Goal: Entertainment & Leisure: Consume media (video, audio)

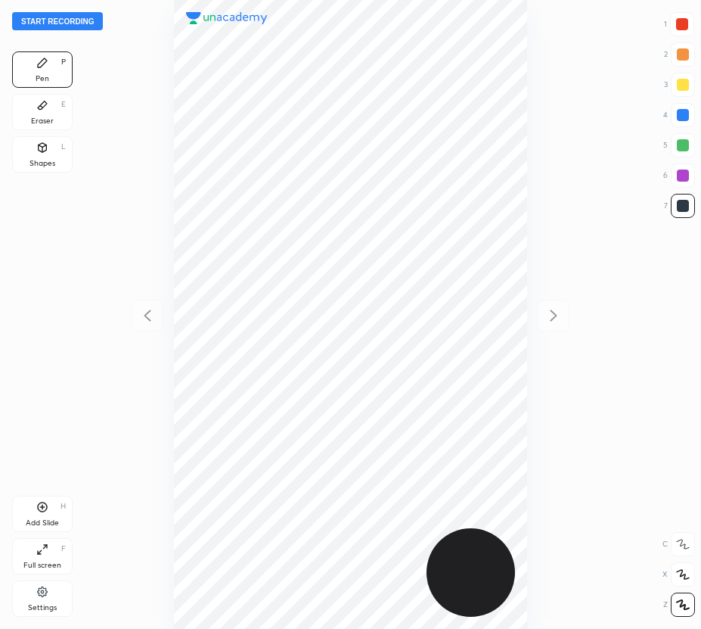
scroll to position [629, 459]
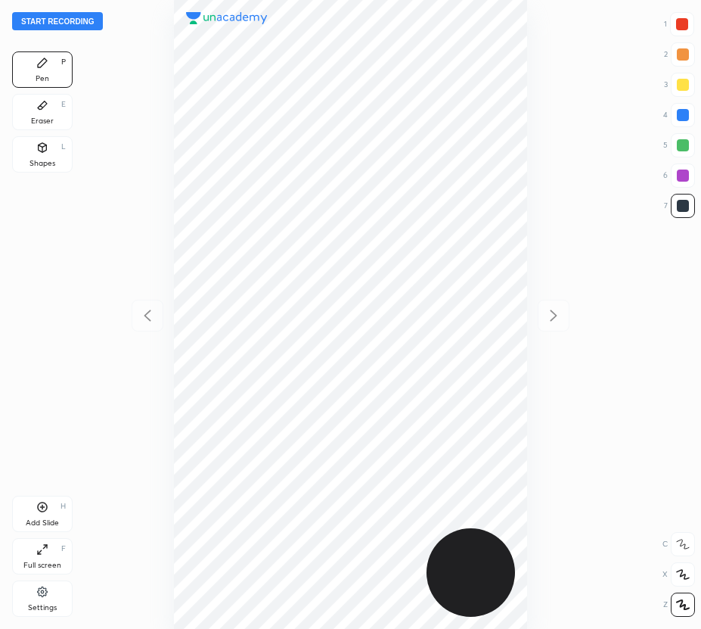
scroll to position [629, 459]
